Goal: Check status: Check status

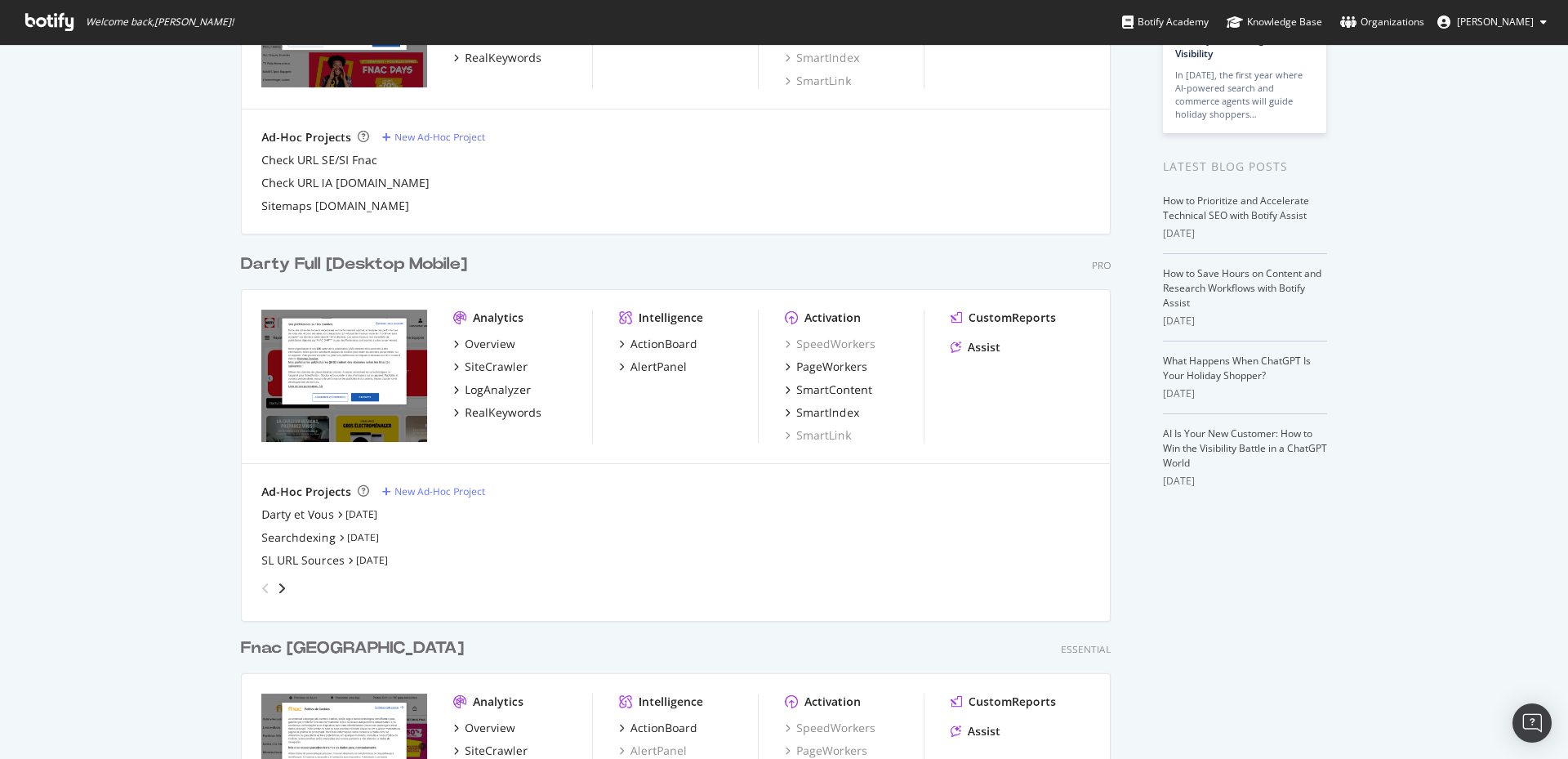
scroll to position [233, 0]
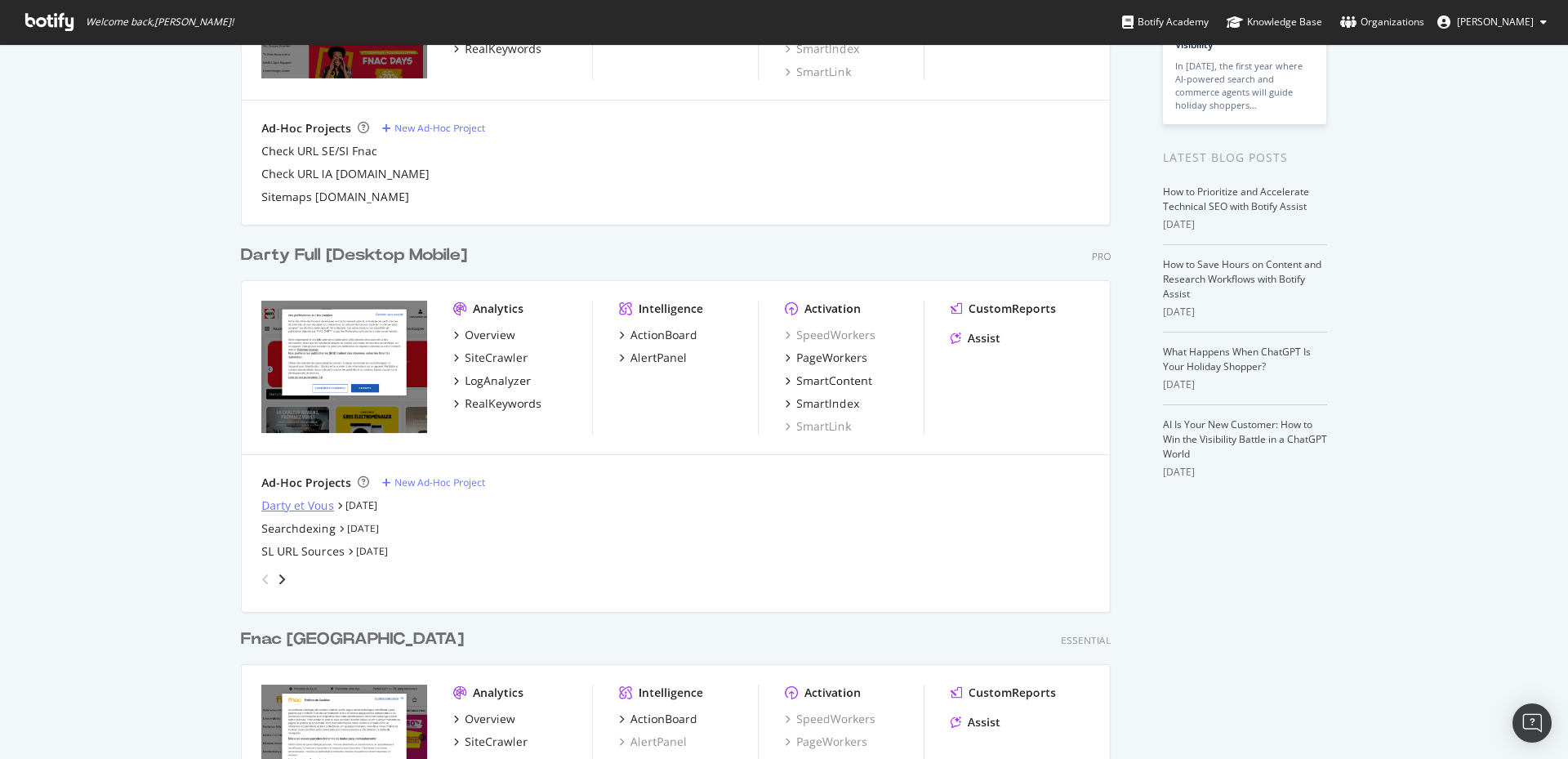
click at [303, 464] on div "Darty et Vous" at bounding box center [297, 505] width 73 height 17
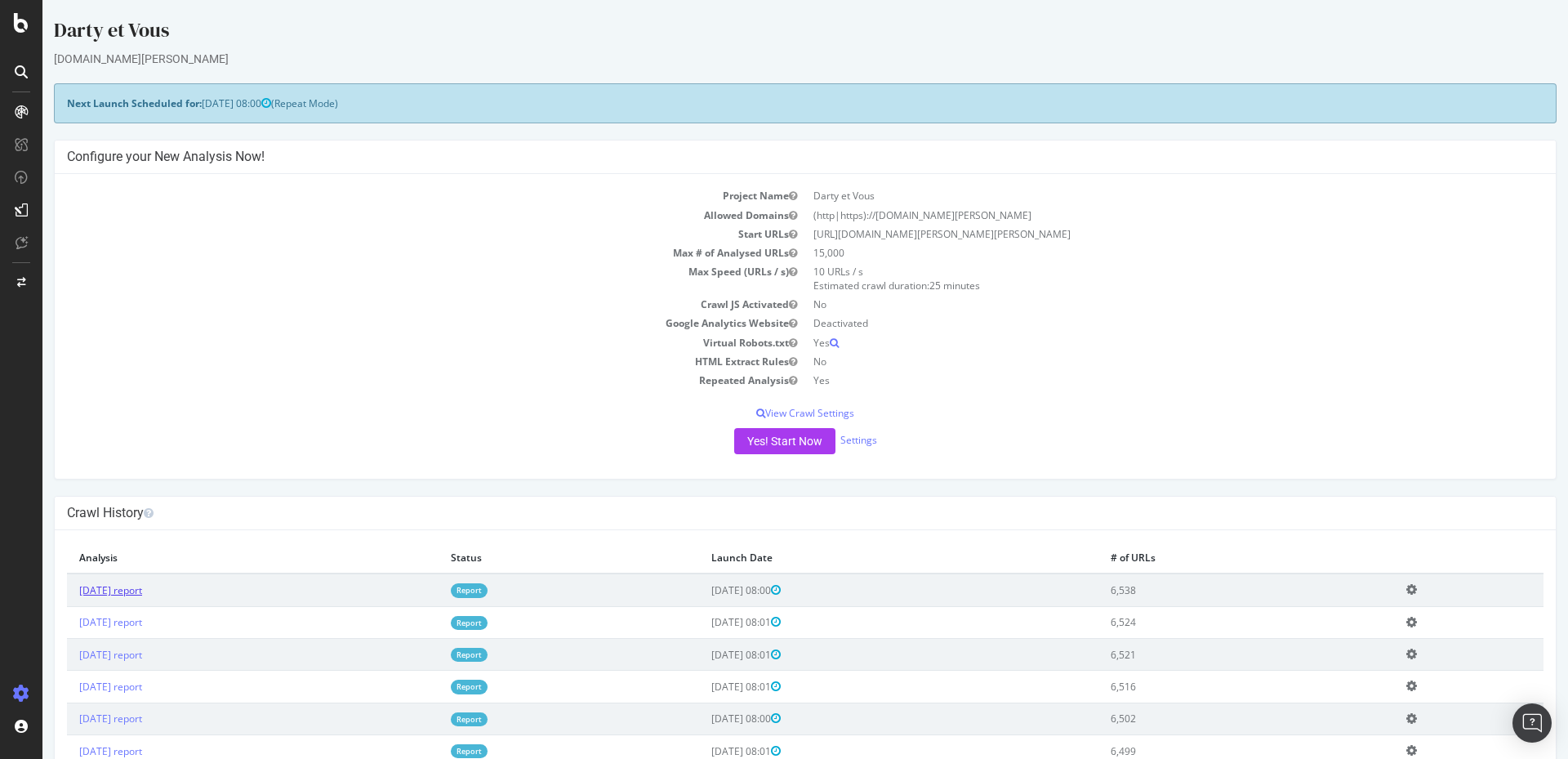
click at [143, 464] on link "[DATE] report" at bounding box center [111, 590] width 63 height 14
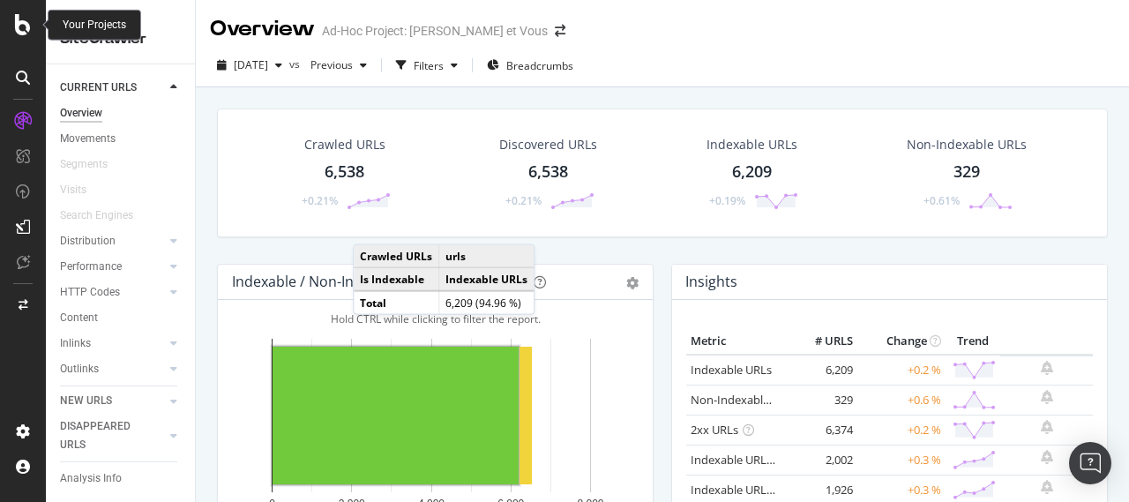
click at [19, 26] on icon at bounding box center [23, 24] width 16 height 21
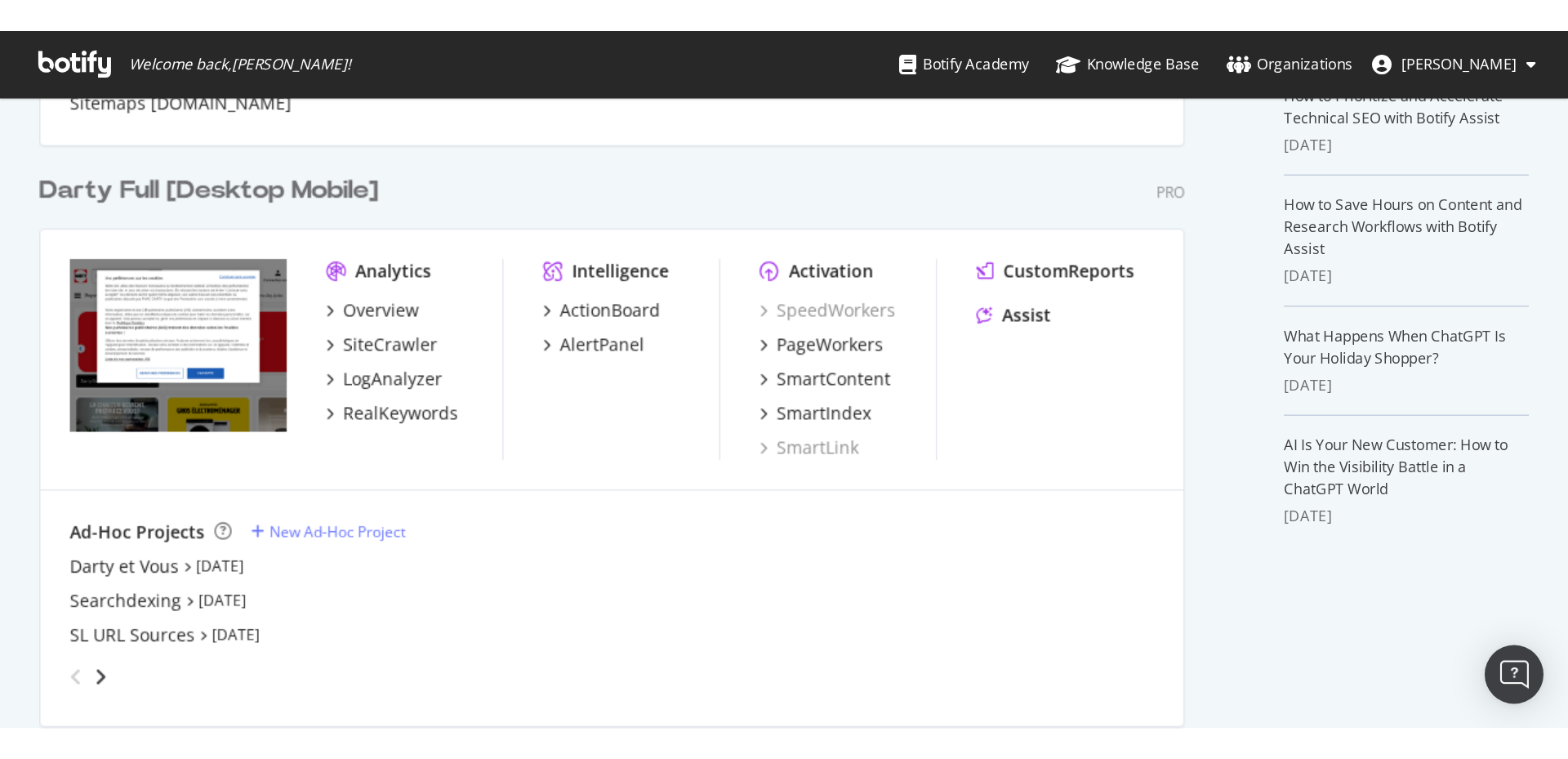
scroll to position [412, 0]
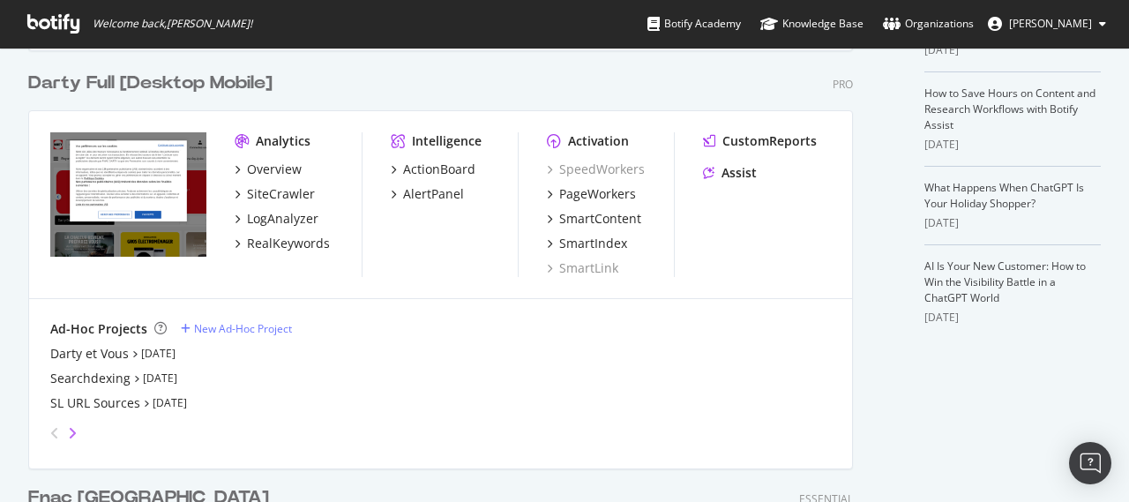
click at [73, 434] on icon "angle-right" at bounding box center [72, 433] width 9 height 14
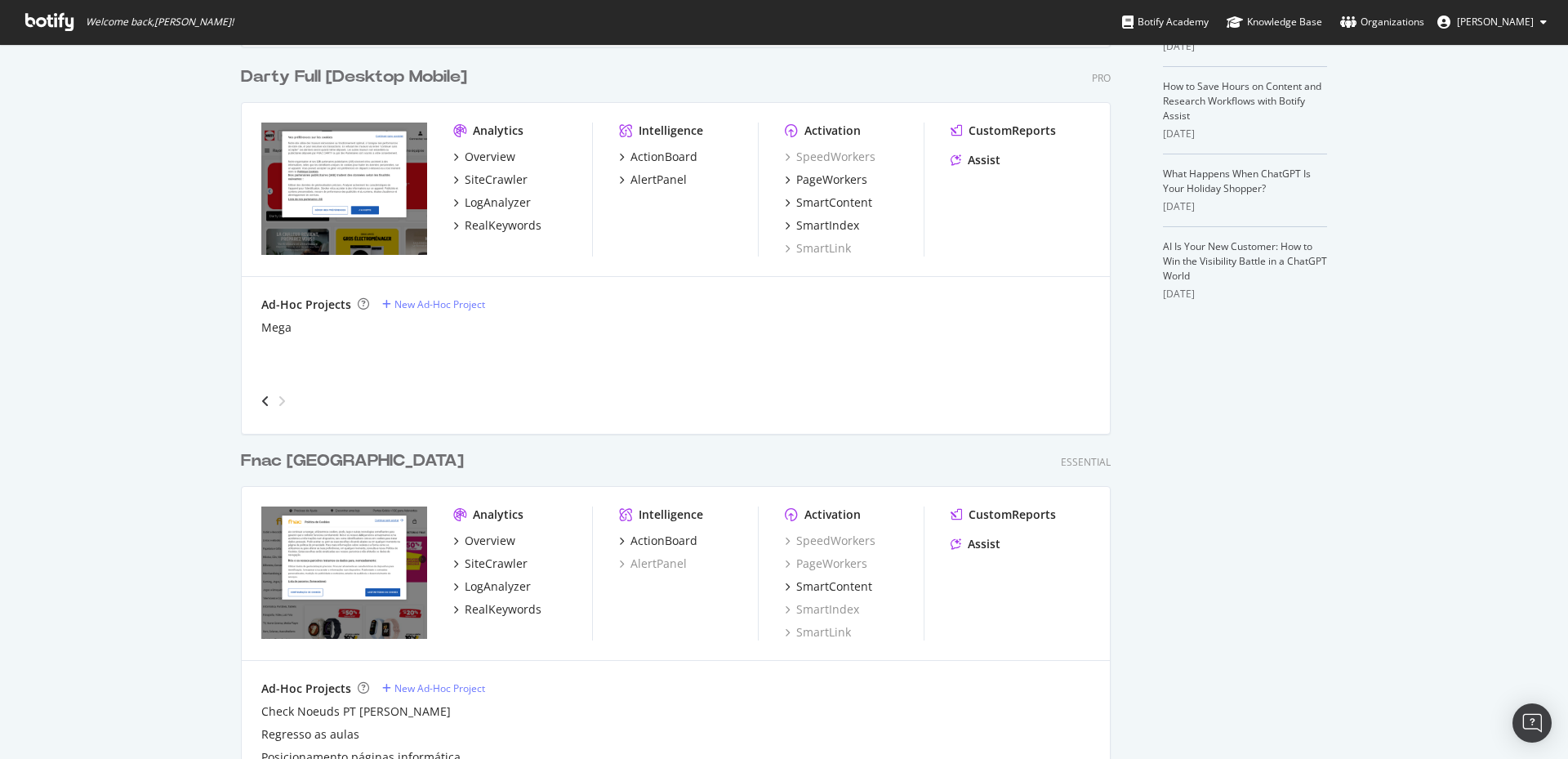
scroll to position [745, 1540]
